Goal: Find specific page/section

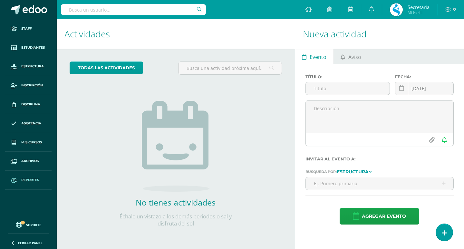
click at [30, 177] on link "Reportes" at bounding box center [28, 180] width 46 height 19
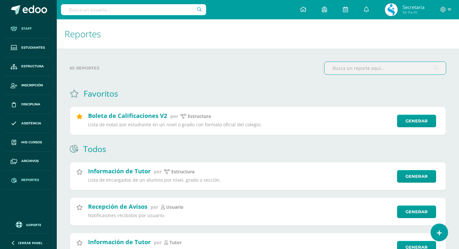
click at [25, 30] on span "Staff" at bounding box center [26, 28] width 10 height 5
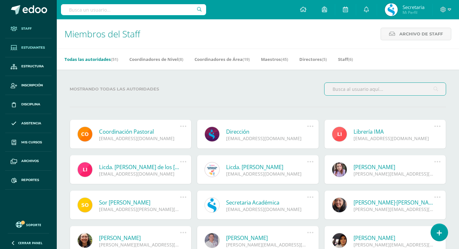
click at [37, 48] on span "Estudiantes" at bounding box center [33, 47] width 24 height 5
